Goal: Navigation & Orientation: Find specific page/section

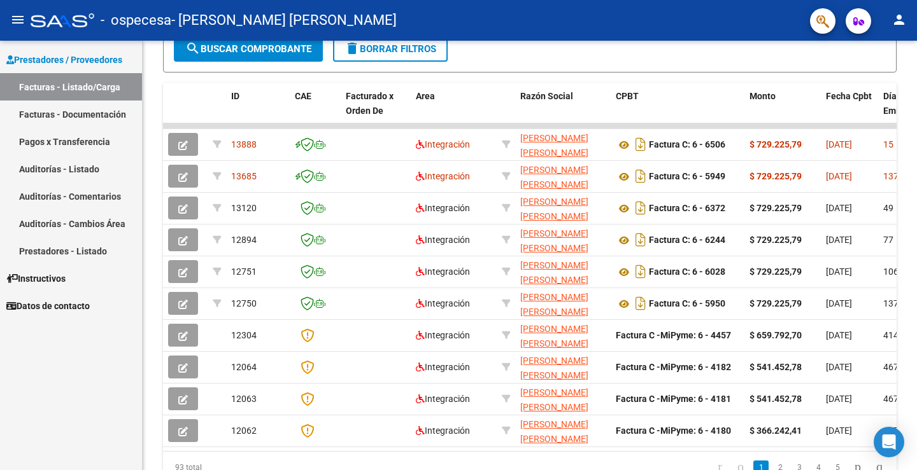
click at [81, 107] on link "Facturas - Documentación" at bounding box center [71, 114] width 142 height 27
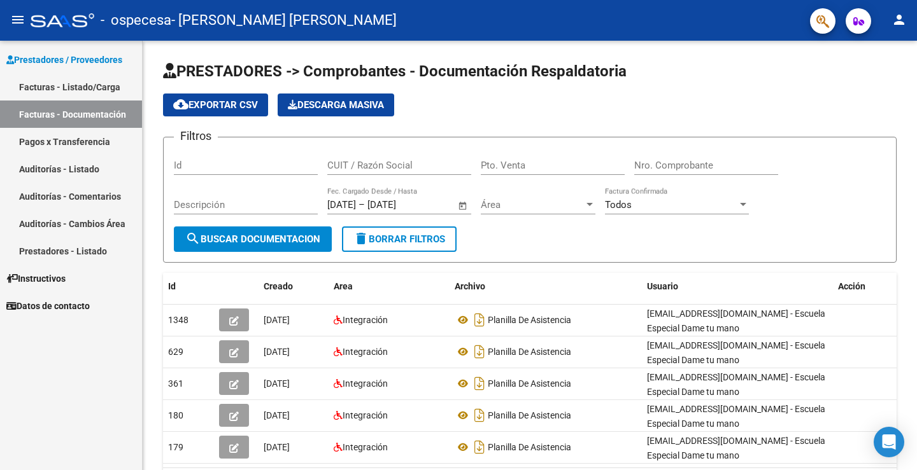
click at [75, 157] on link "Auditorías - Listado" at bounding box center [71, 168] width 142 height 27
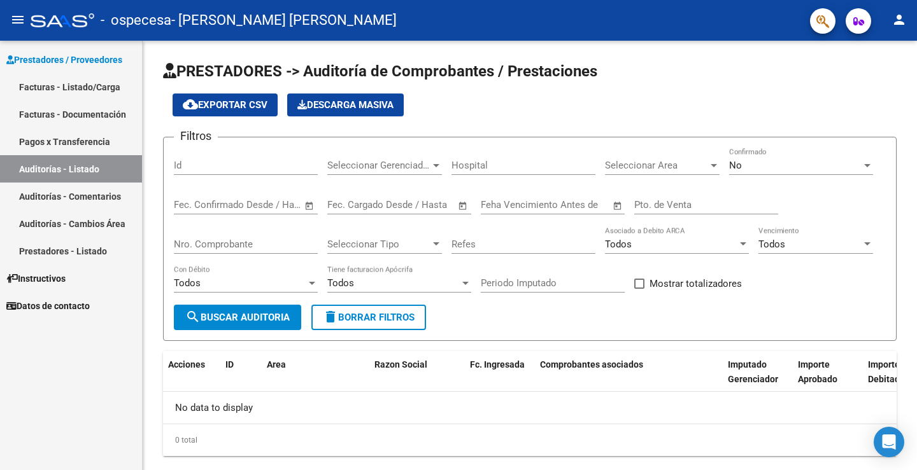
click at [79, 145] on link "Pagos x Transferencia" at bounding box center [71, 141] width 142 height 27
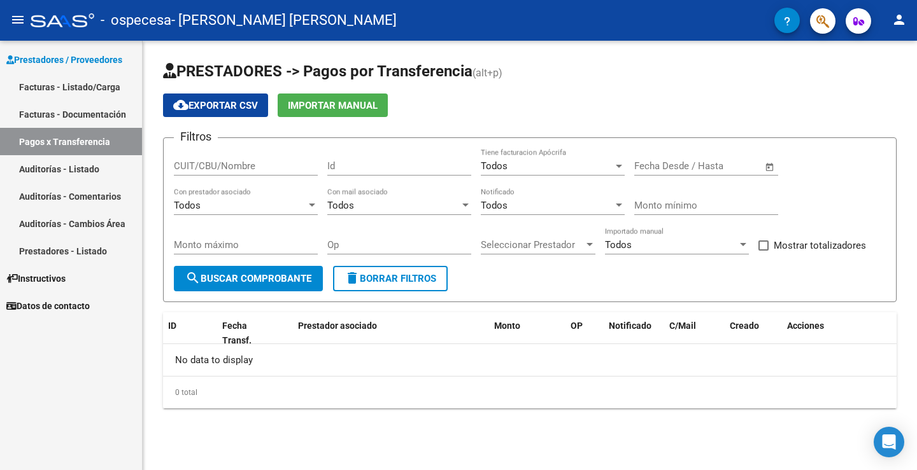
click at [79, 188] on link "Auditorías - Comentarios" at bounding box center [71, 196] width 142 height 27
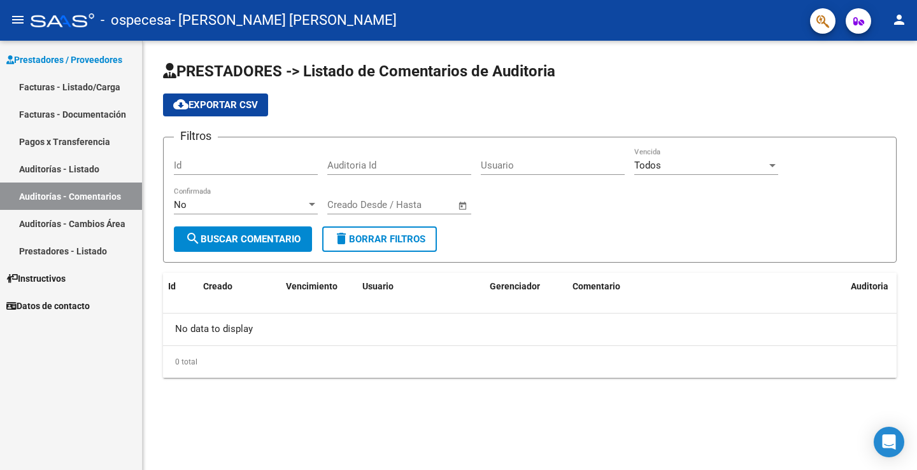
click at [85, 228] on link "Auditorías - Cambios Área" at bounding box center [71, 223] width 142 height 27
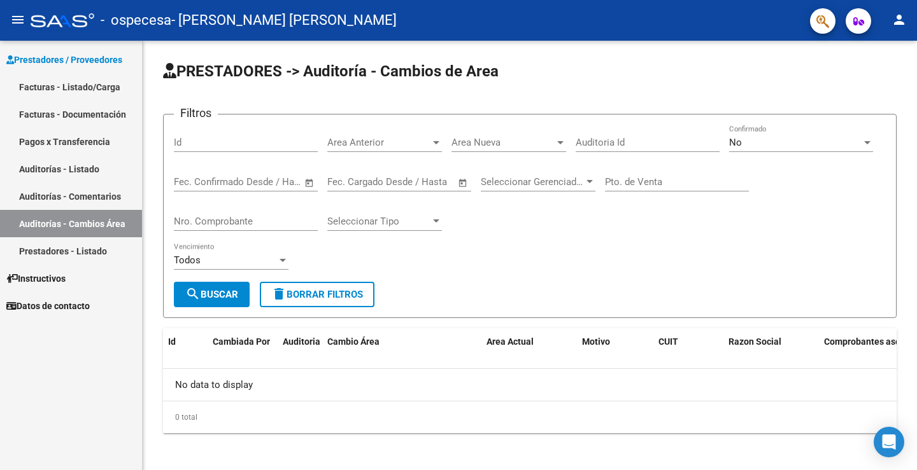
click at [82, 248] on link "Prestadores - Listado" at bounding box center [71, 250] width 142 height 27
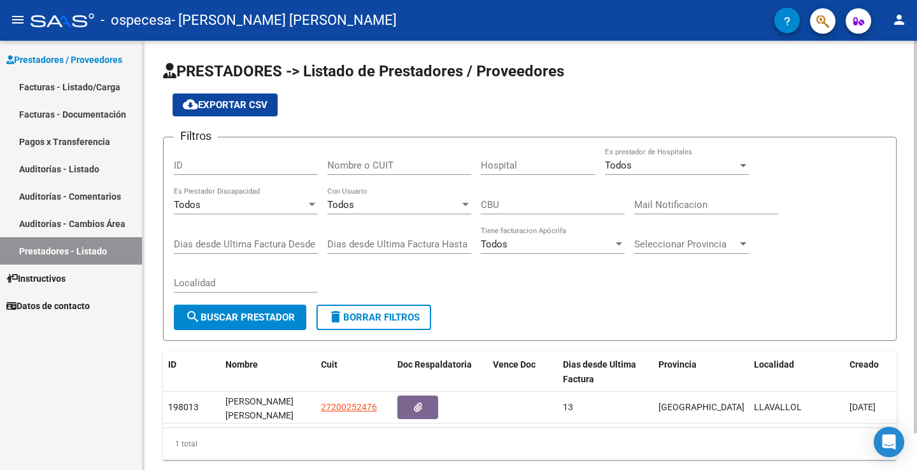
scroll to position [40, 0]
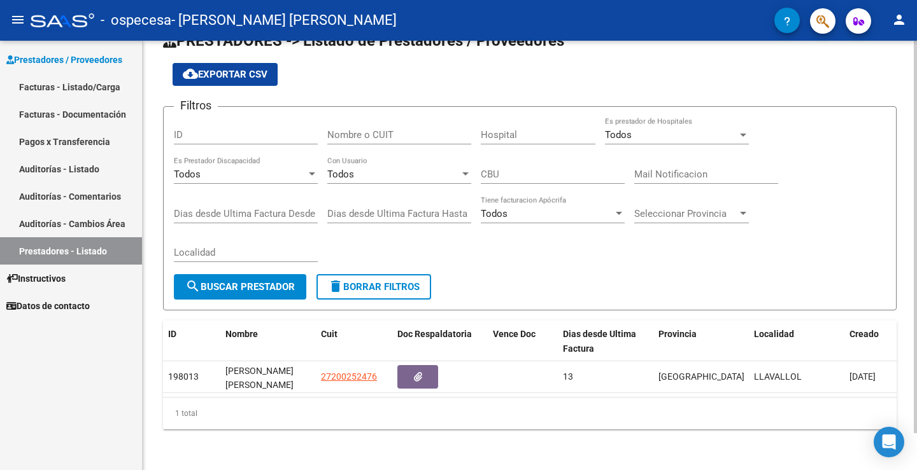
drag, startPoint x: 491, startPoint y: 400, endPoint x: 533, endPoint y: 400, distance: 42.0
click at [533, 400] on div "1 total" at bounding box center [529, 414] width 733 height 32
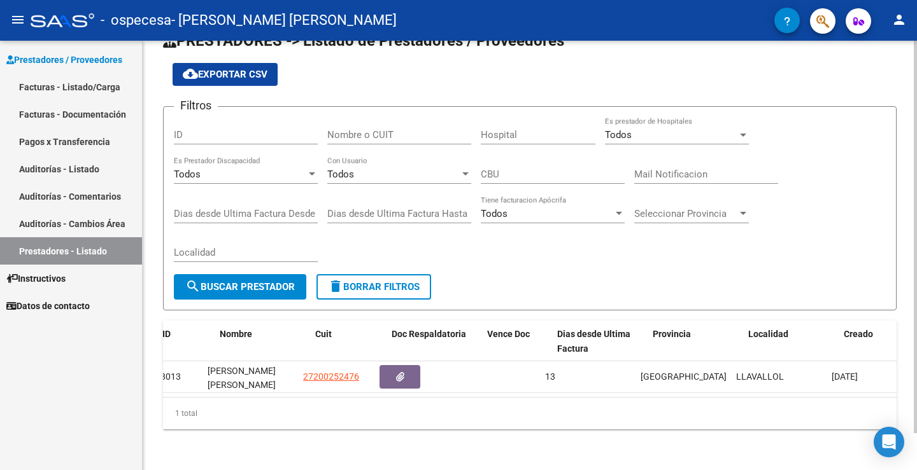
scroll to position [0, 0]
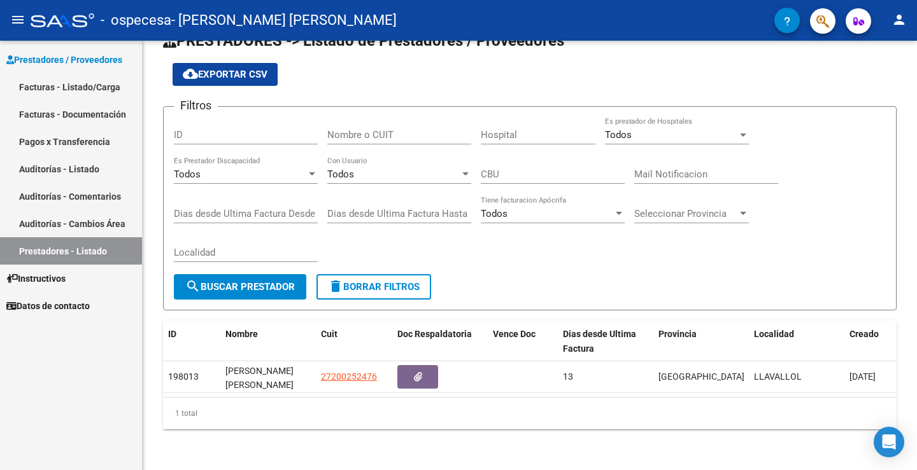
click at [88, 285] on link "Instructivos" at bounding box center [71, 278] width 142 height 27
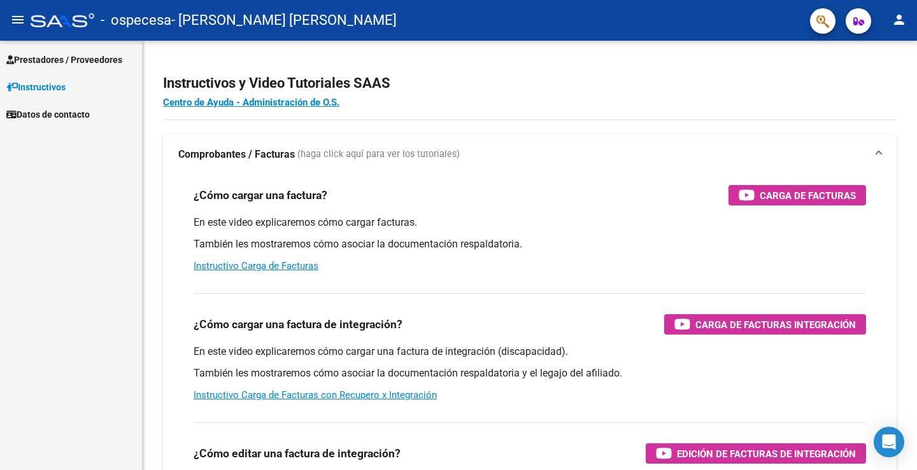
click at [88, 113] on span "Datos de contacto" at bounding box center [47, 115] width 83 height 14
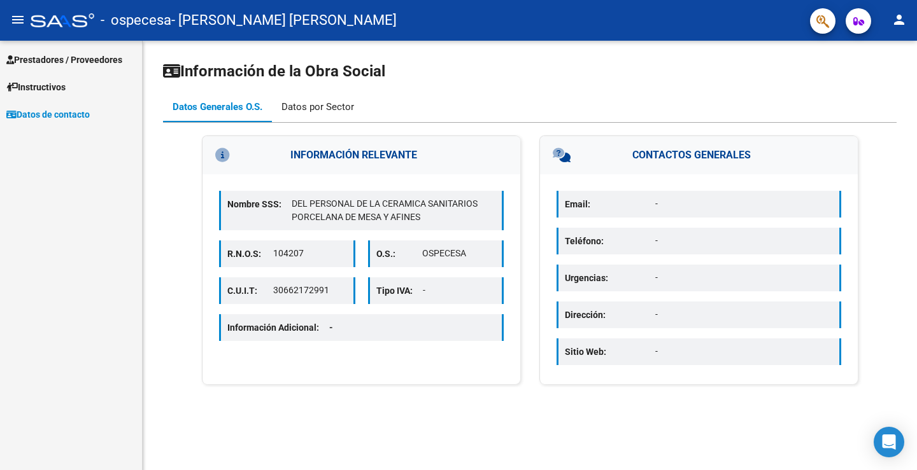
click at [334, 108] on div "Datos por Sector" at bounding box center [317, 107] width 73 height 14
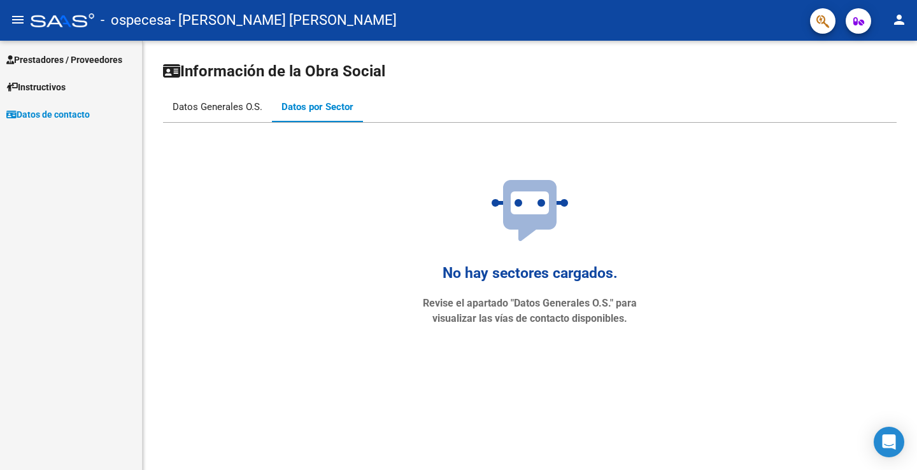
click at [246, 109] on div "Datos Generales O.S." at bounding box center [218, 107] width 90 height 14
